Goal: Transaction & Acquisition: Download file/media

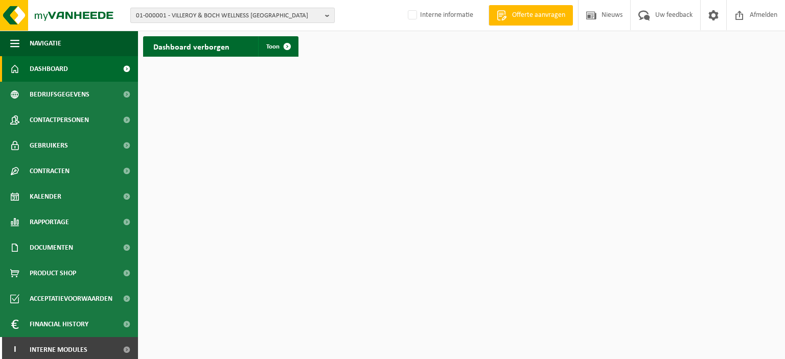
click at [332, 15] on b "button" at bounding box center [329, 15] width 9 height 14
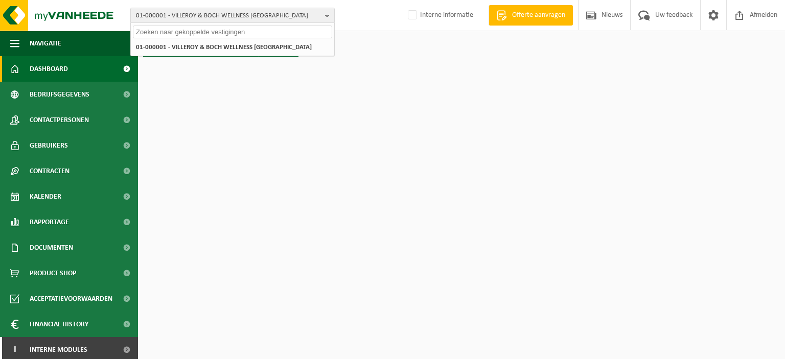
click at [258, 35] on input "text" at bounding box center [232, 32] width 199 height 13
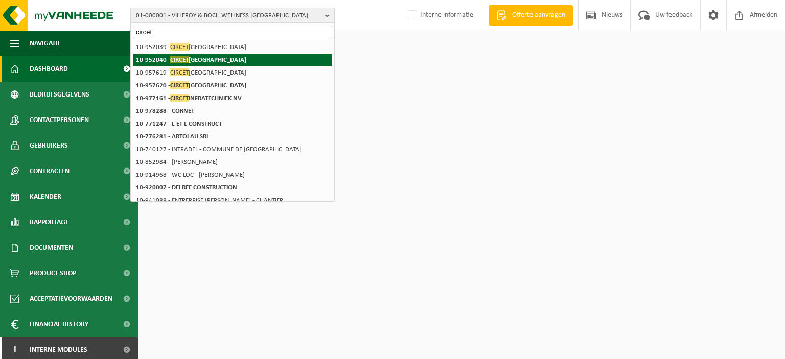
type input "circet"
click at [155, 62] on strong "10-952040 - CIRCET [GEOGRAPHIC_DATA]" at bounding box center [191, 60] width 110 height 8
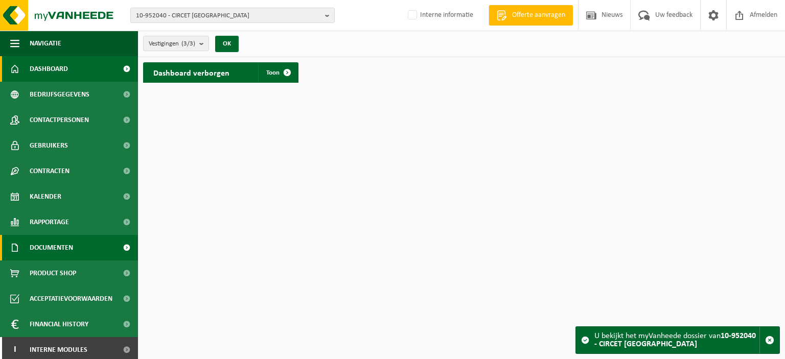
click at [69, 246] on span "Documenten" at bounding box center [51, 248] width 43 height 26
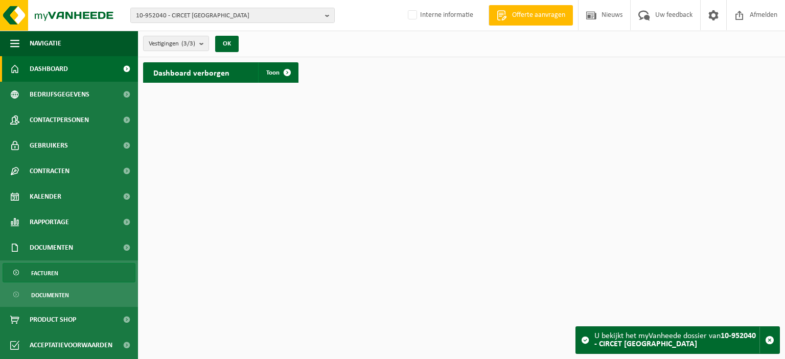
click at [58, 270] on link "Facturen" at bounding box center [69, 272] width 133 height 19
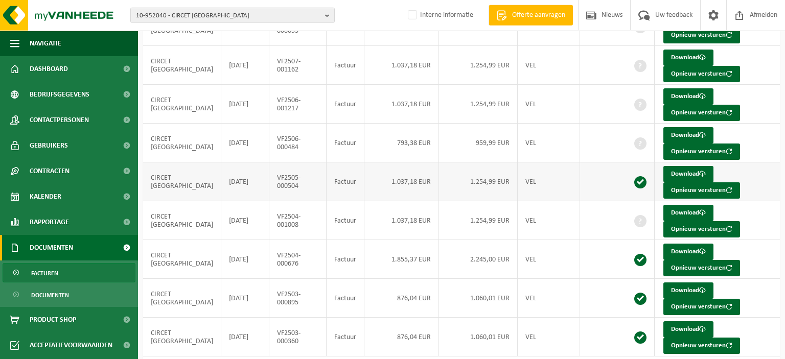
scroll to position [157, 0]
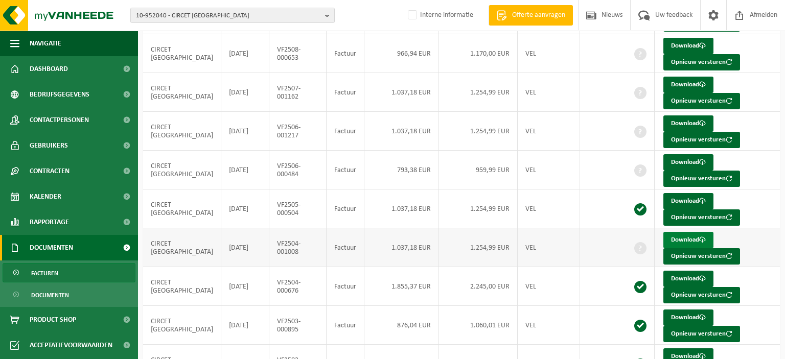
click at [679, 241] on link "Download" at bounding box center [689, 240] width 50 height 16
click at [671, 159] on link "Download" at bounding box center [689, 162] width 50 height 16
click at [671, 85] on link "Download" at bounding box center [689, 85] width 50 height 16
